Goal: Task Accomplishment & Management: Manage account settings

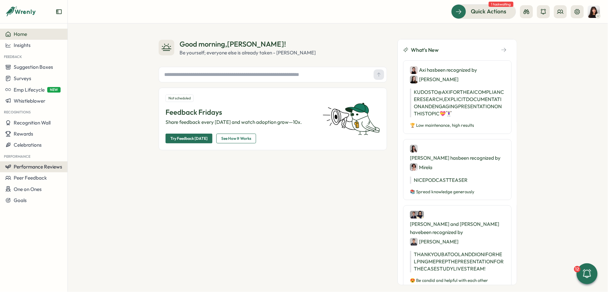
click at [38, 168] on span "Performance Reviews" at bounding box center [38, 167] width 49 height 6
click at [92, 154] on div "Reviews" at bounding box center [94, 154] width 50 height 7
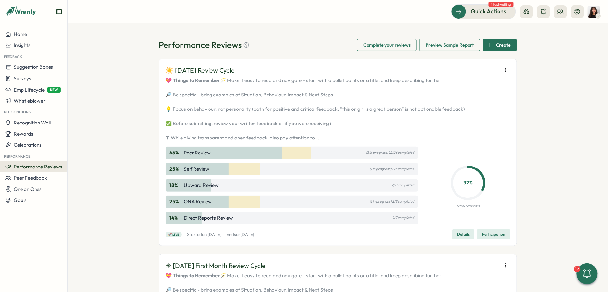
click at [507, 68] on icon "button" at bounding box center [505, 70] width 7 height 7
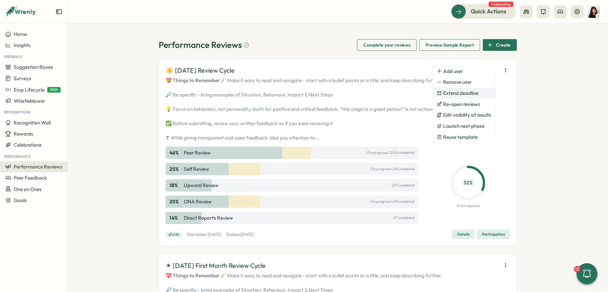
click at [471, 93] on span "Extend deadline" at bounding box center [460, 93] width 35 height 6
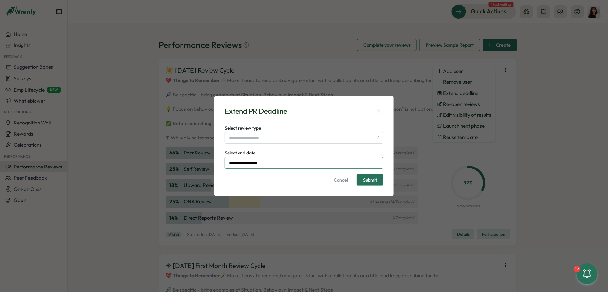
click at [284, 164] on input "**********" at bounding box center [304, 163] width 158 height 12
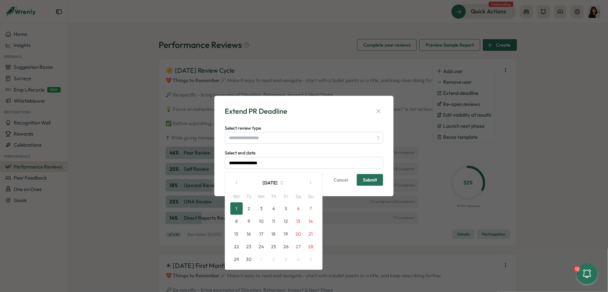
click at [236, 209] on button "1" at bounding box center [236, 208] width 12 height 12
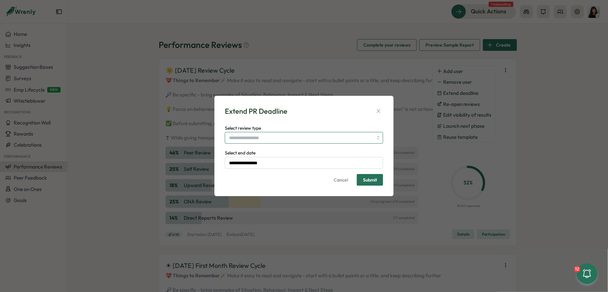
click at [269, 143] on input "Select review type" at bounding box center [304, 138] width 158 height 12
type input "**********"
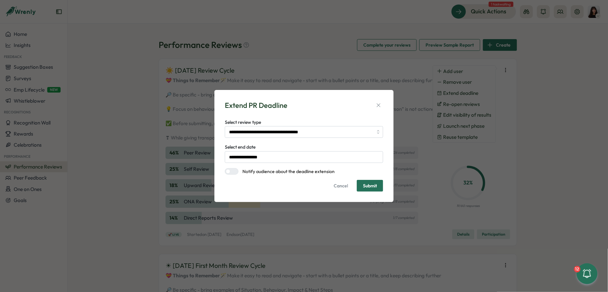
click at [235, 171] on div at bounding box center [234, 171] width 8 height 6
click at [375, 188] on span "Submit" at bounding box center [370, 185] width 14 height 5
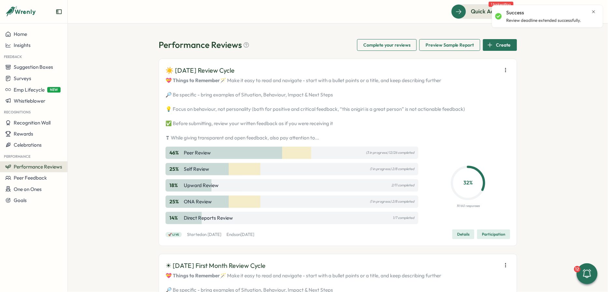
click at [503, 68] on icon "button" at bounding box center [505, 70] width 7 height 7
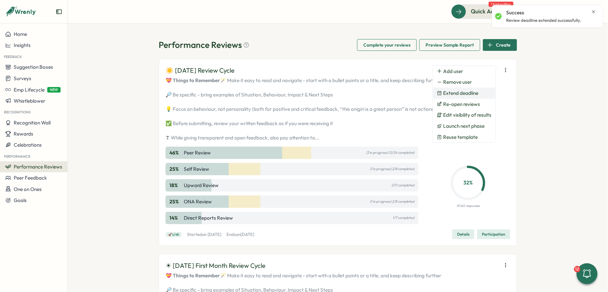
click at [466, 97] on button "Extend deadline" at bounding box center [464, 93] width 63 height 11
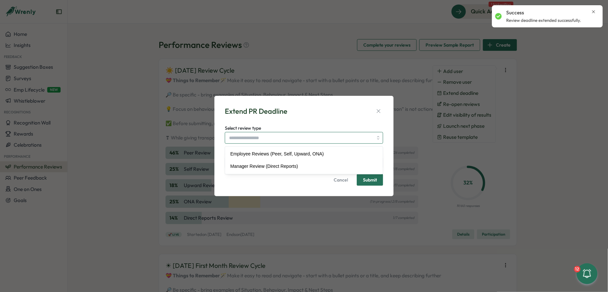
click at [273, 136] on input "Select review type" at bounding box center [304, 138] width 158 height 12
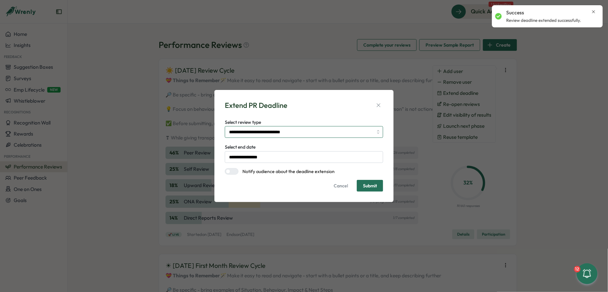
type input "**********"
click at [227, 171] on div at bounding box center [228, 171] width 5 height 5
click at [374, 189] on span "Submit" at bounding box center [370, 185] width 14 height 11
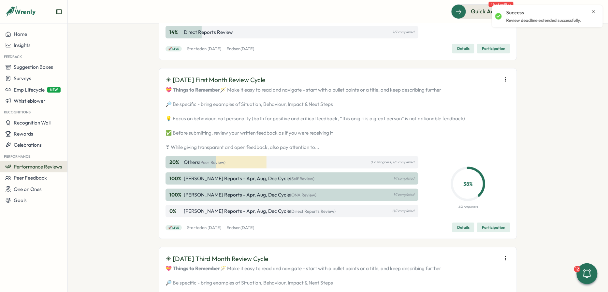
scroll to position [206, 0]
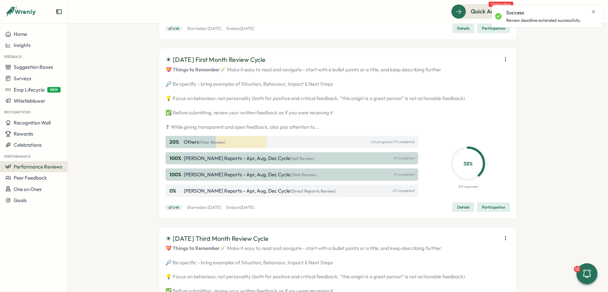
click at [505, 63] on icon "button" at bounding box center [505, 59] width 7 height 7
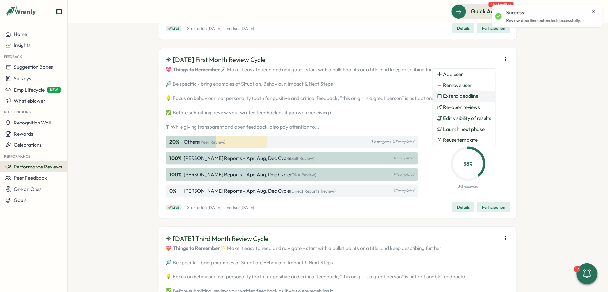
click at [473, 94] on span "Extend deadline" at bounding box center [460, 96] width 35 height 6
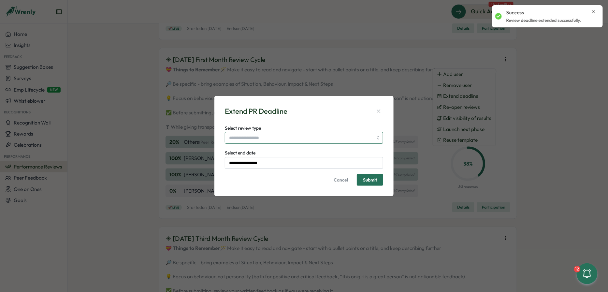
click at [255, 137] on input "Select review type" at bounding box center [304, 138] width 158 height 12
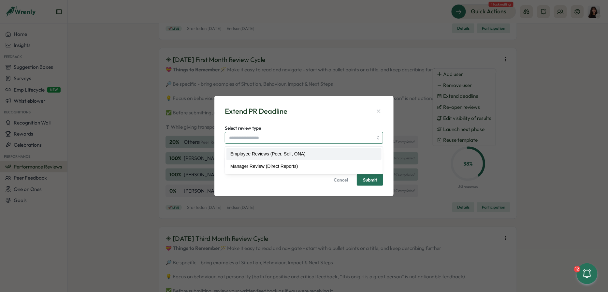
type input "**********"
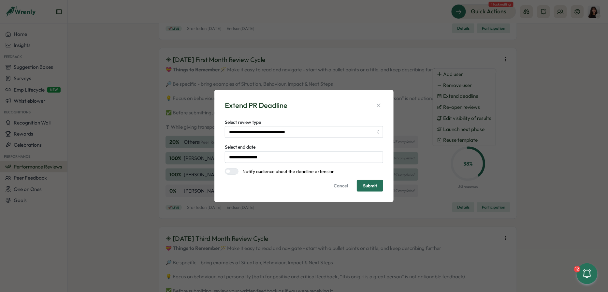
click at [232, 167] on form "**********" at bounding box center [304, 155] width 158 height 74
click at [232, 168] on form "**********" at bounding box center [304, 155] width 158 height 74
click at [232, 170] on div at bounding box center [234, 171] width 8 height 6
click at [374, 185] on span "Submit" at bounding box center [370, 185] width 14 height 5
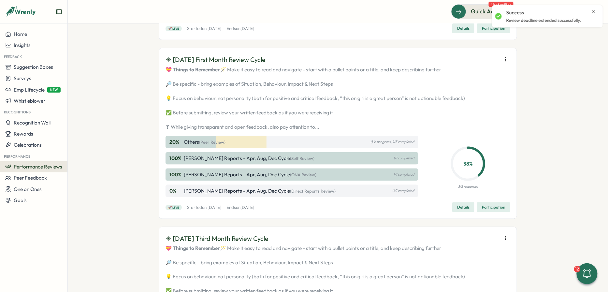
click at [505, 64] on button "button" at bounding box center [505, 59] width 9 height 9
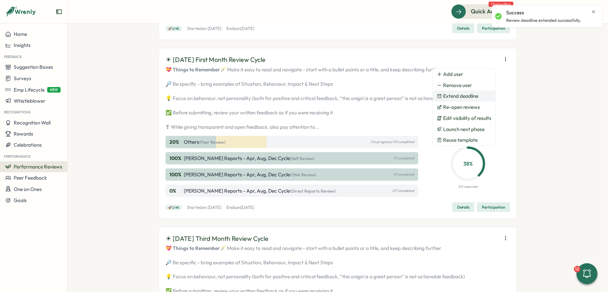
click at [464, 98] on span "Extend deadline" at bounding box center [460, 96] width 35 height 6
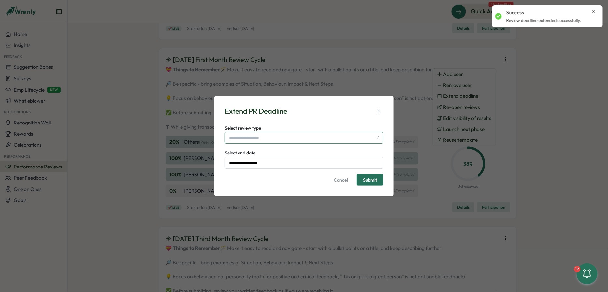
click at [280, 136] on input "Select review type" at bounding box center [304, 138] width 158 height 12
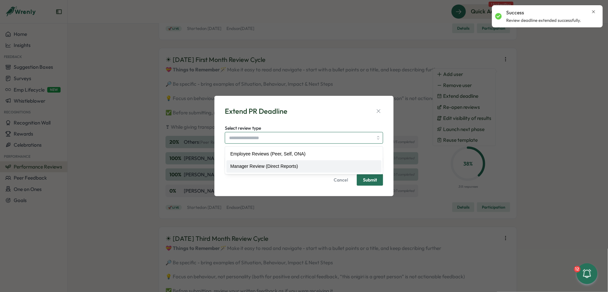
type input "**********"
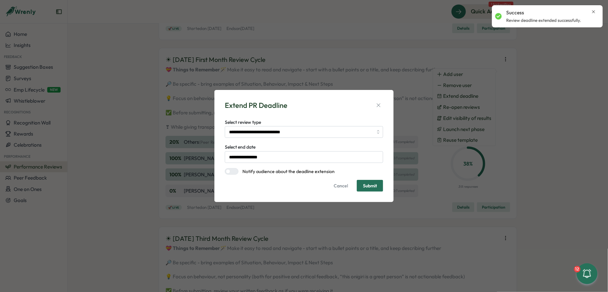
click at [229, 173] on div at bounding box center [228, 171] width 5 height 5
click at [374, 186] on span "Submit" at bounding box center [370, 185] width 14 height 5
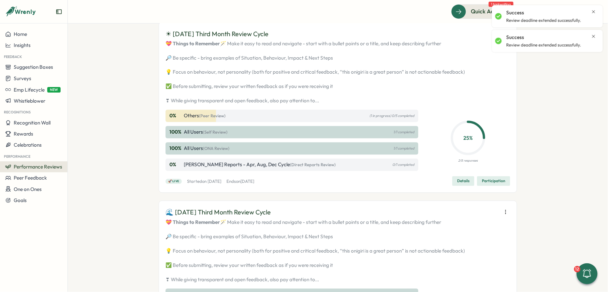
scroll to position [412, 0]
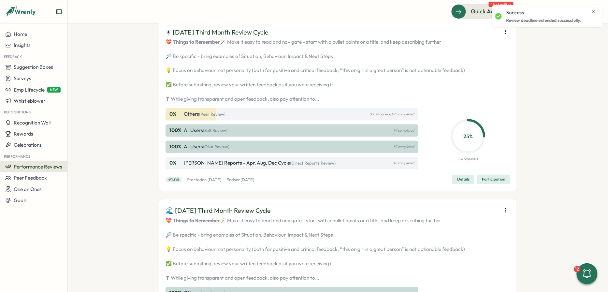
click at [508, 36] on button "button" at bounding box center [505, 31] width 9 height 9
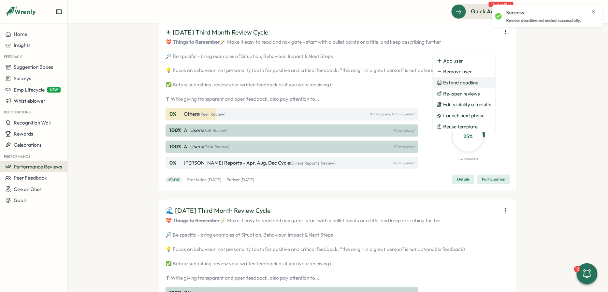
click at [465, 85] on span "Extend deadline" at bounding box center [460, 83] width 35 height 6
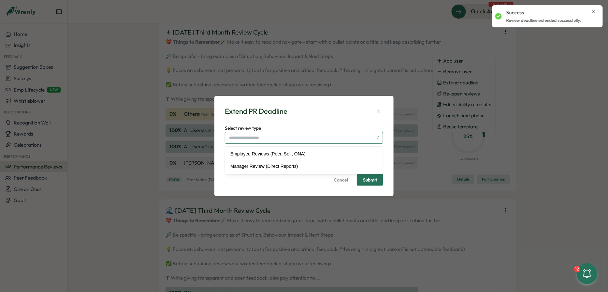
click at [250, 142] on input "Select review type" at bounding box center [304, 138] width 158 height 12
type input "**********"
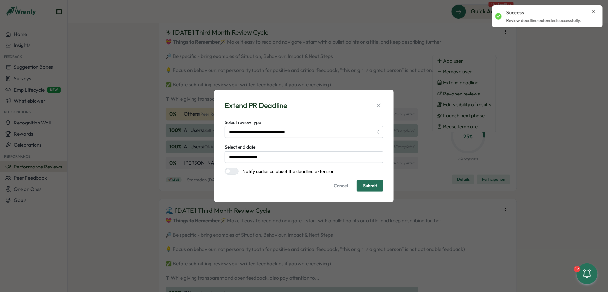
click at [232, 171] on div at bounding box center [234, 171] width 8 height 6
click at [366, 183] on span "Submit" at bounding box center [370, 185] width 14 height 5
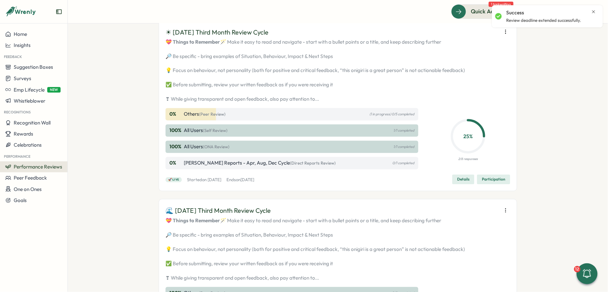
click at [503, 35] on icon "button" at bounding box center [505, 32] width 7 height 7
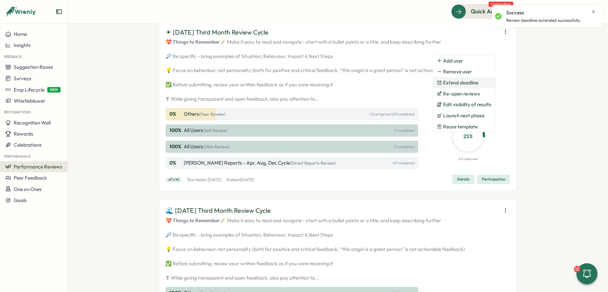
click at [470, 80] on span "Extend deadline" at bounding box center [460, 83] width 35 height 6
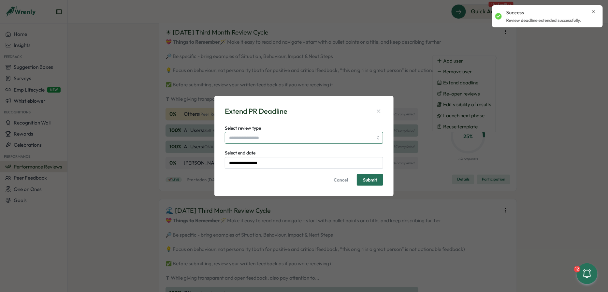
click at [258, 138] on input "Select review type" at bounding box center [304, 138] width 158 height 12
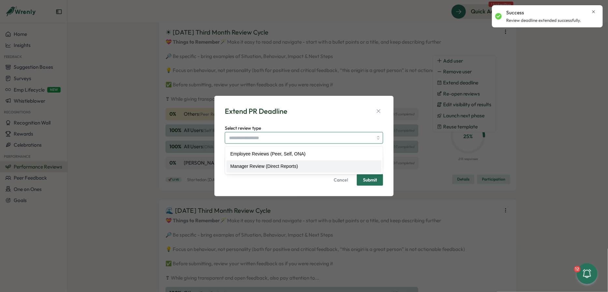
type input "**********"
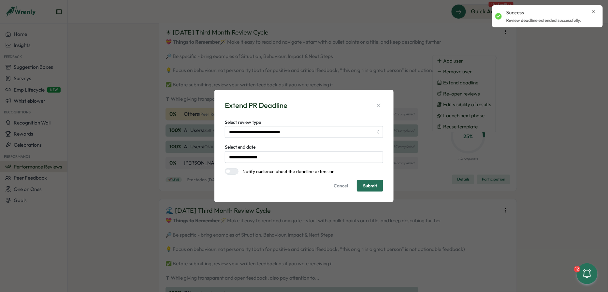
click at [234, 171] on div at bounding box center [234, 171] width 8 height 6
click at [370, 184] on span "Submit" at bounding box center [370, 185] width 14 height 5
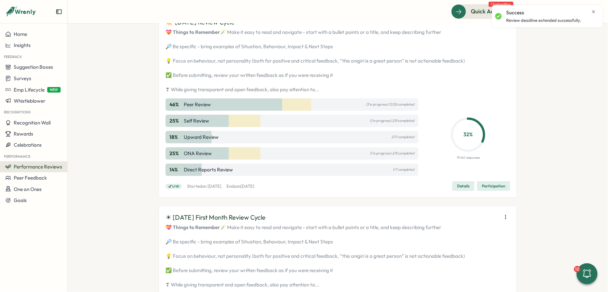
scroll to position [0, 0]
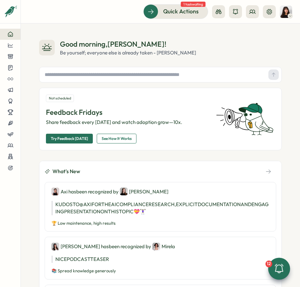
click at [275, 269] on icon at bounding box center [279, 268] width 11 height 11
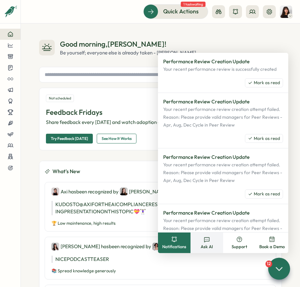
click at [210, 244] on span "Ask AI" at bounding box center [207, 247] width 12 height 6
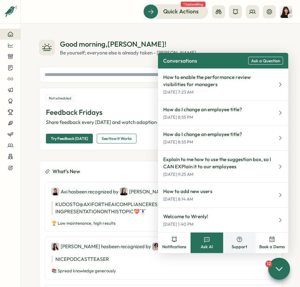
click at [228, 246] on button "Support" at bounding box center [239, 242] width 33 height 21
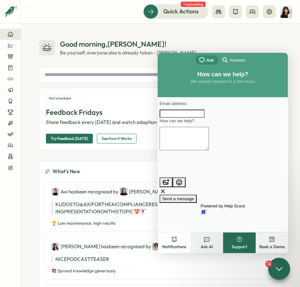
click at [211, 244] on span "Ask AI" at bounding box center [207, 247] width 12 height 6
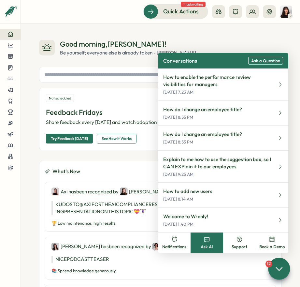
click at [237, 29] on div "Good morning , Kelly ! Be yourself; everyone else is already taken - Oscar Wild…" at bounding box center [160, 154] width 279 height 263
click at [285, 269] on div at bounding box center [279, 268] width 22 height 22
